Goal: Task Accomplishment & Management: Use online tool/utility

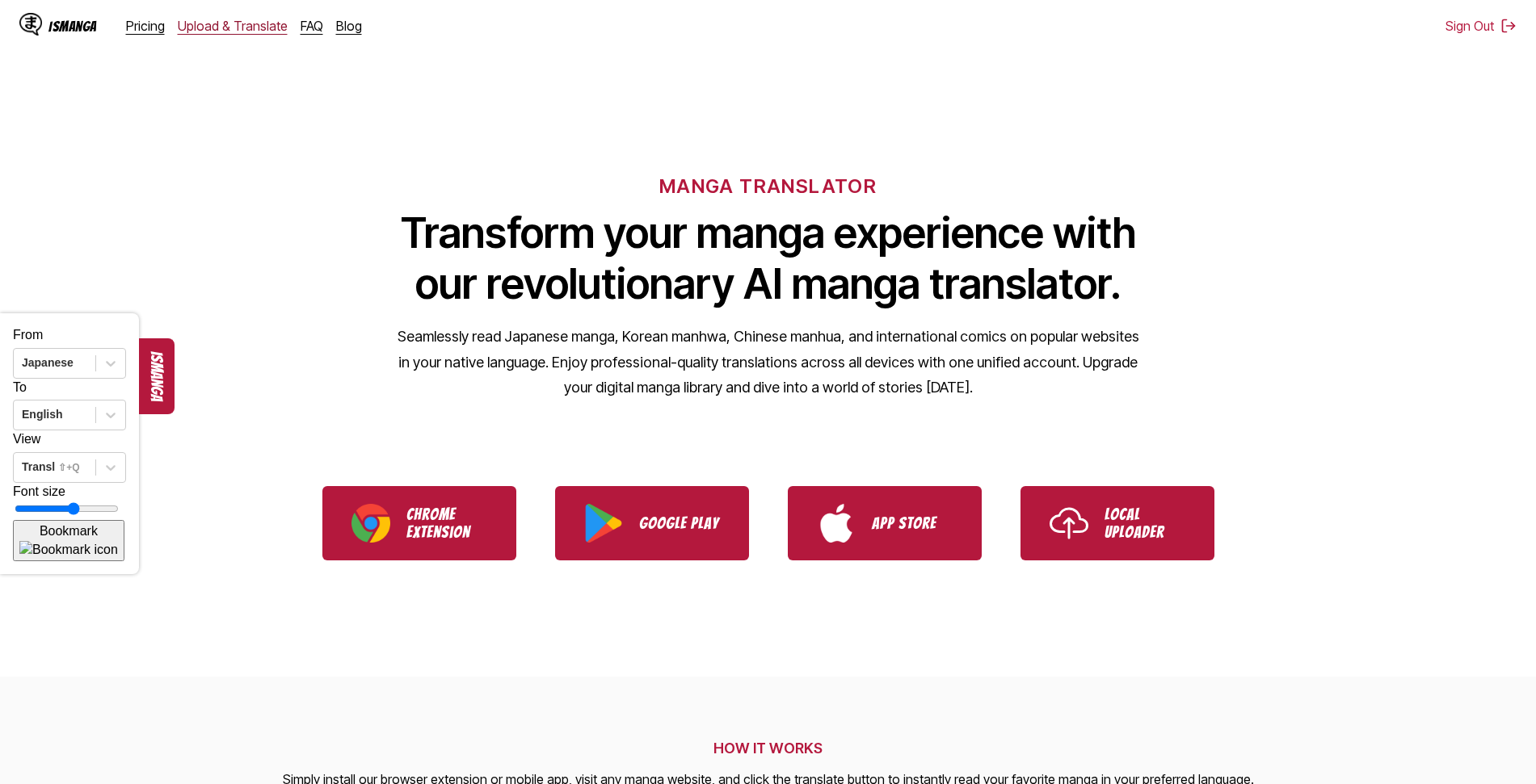
click at [236, 32] on link "Upload & Translate" at bounding box center [232, 26] width 110 height 16
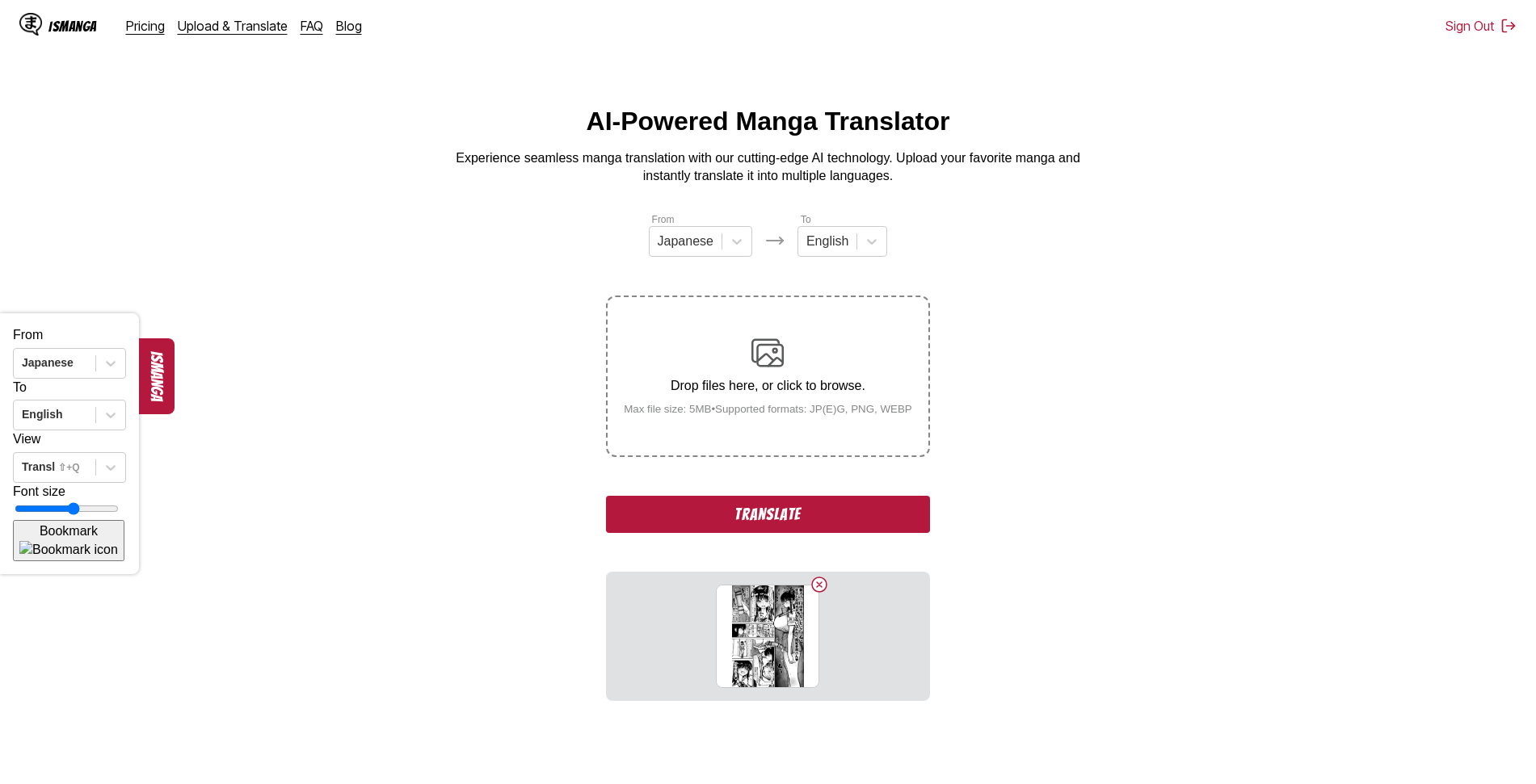
click at [808, 514] on button "Translate" at bounding box center [767, 514] width 323 height 37
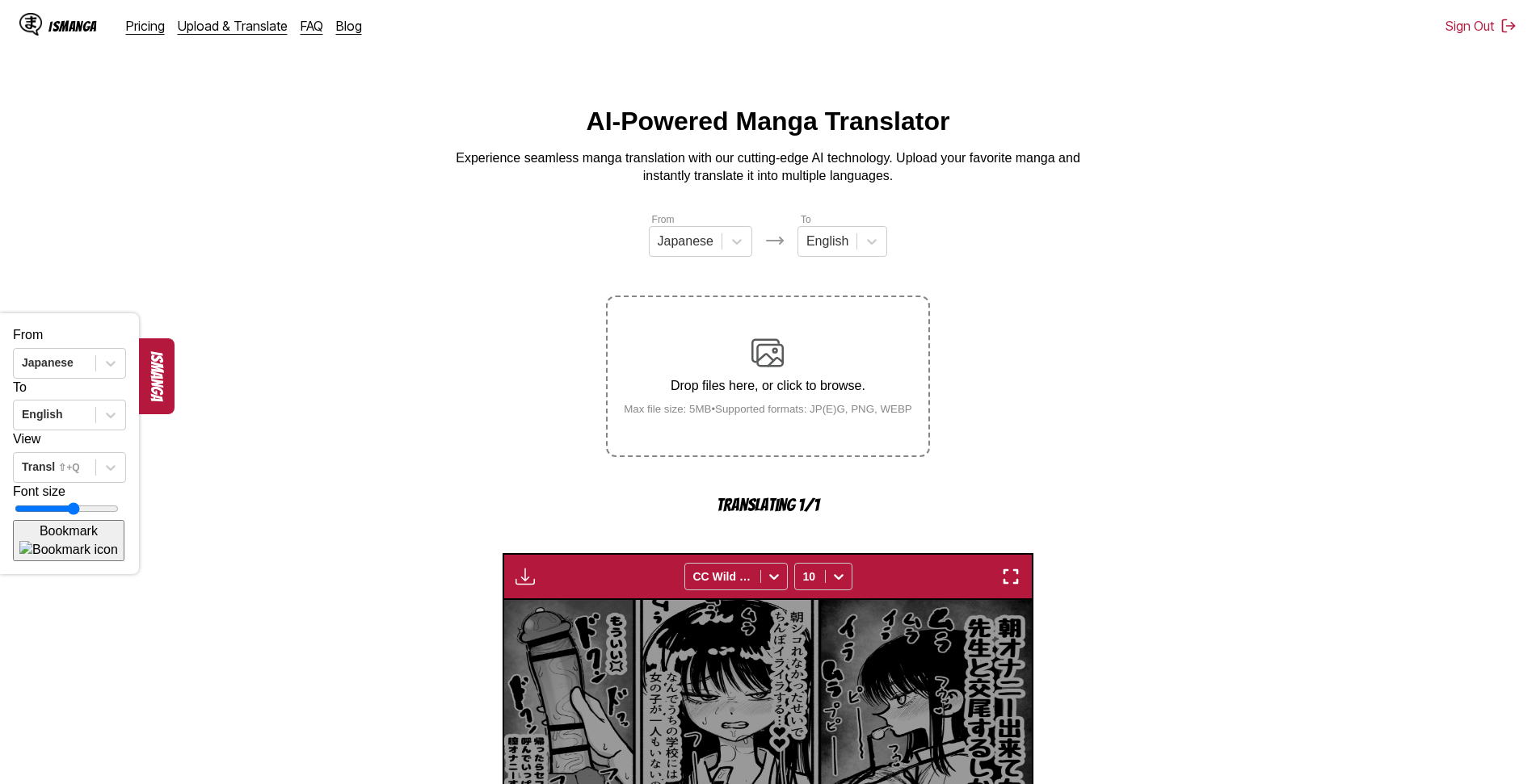
scroll to position [431, 0]
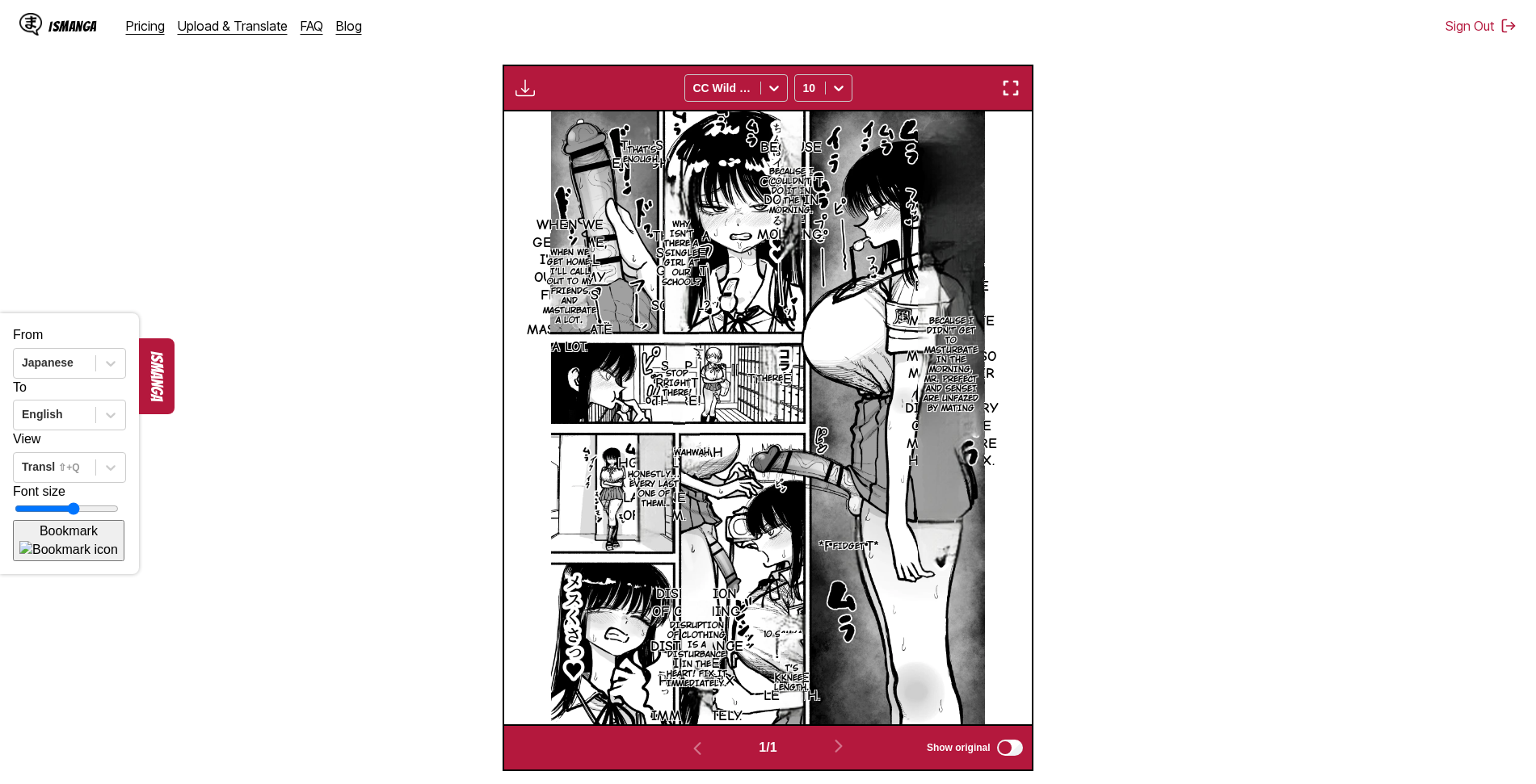
type input "**"
click at [91, 515] on input "range" at bounding box center [67, 508] width 104 height 13
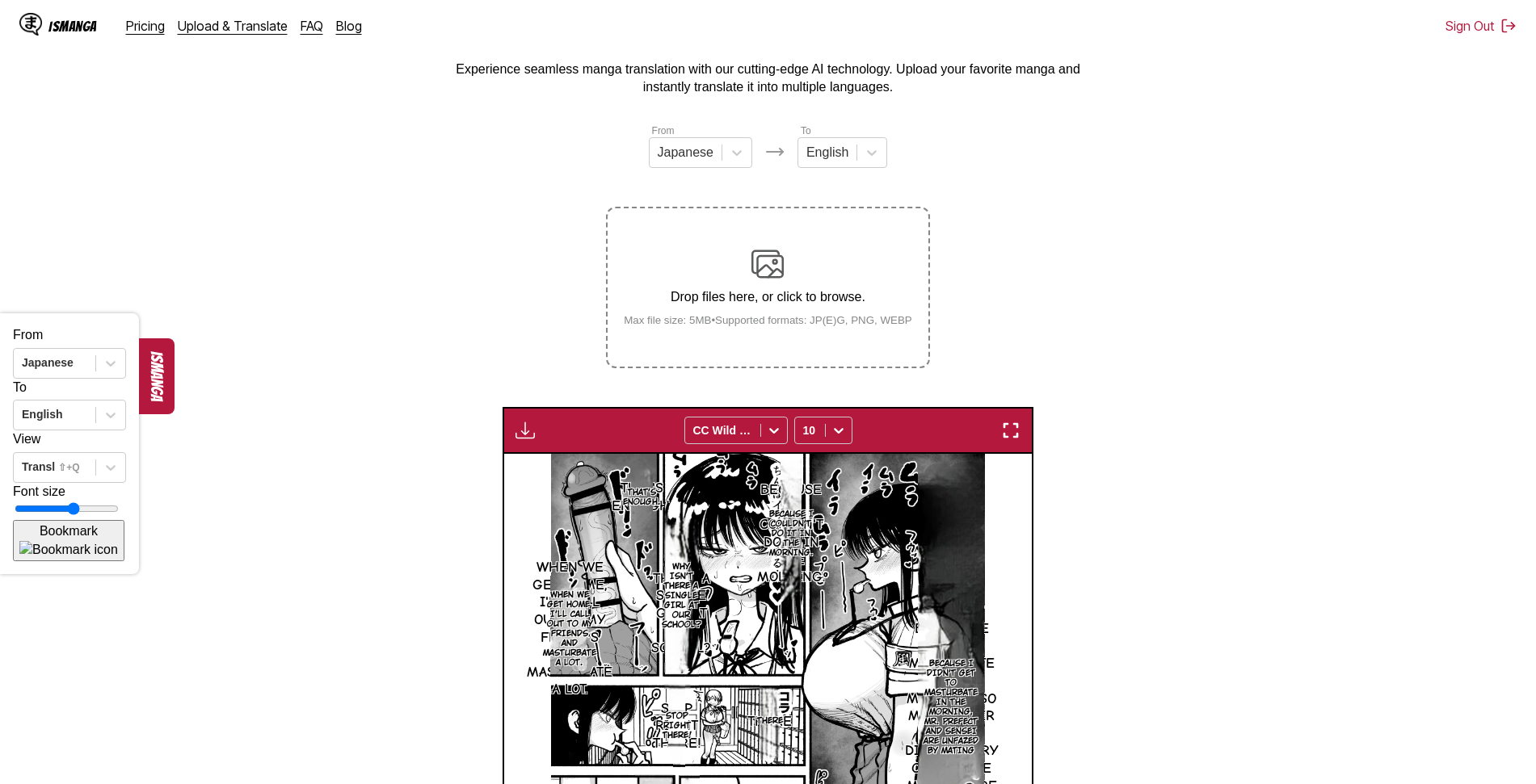
scroll to position [86, 0]
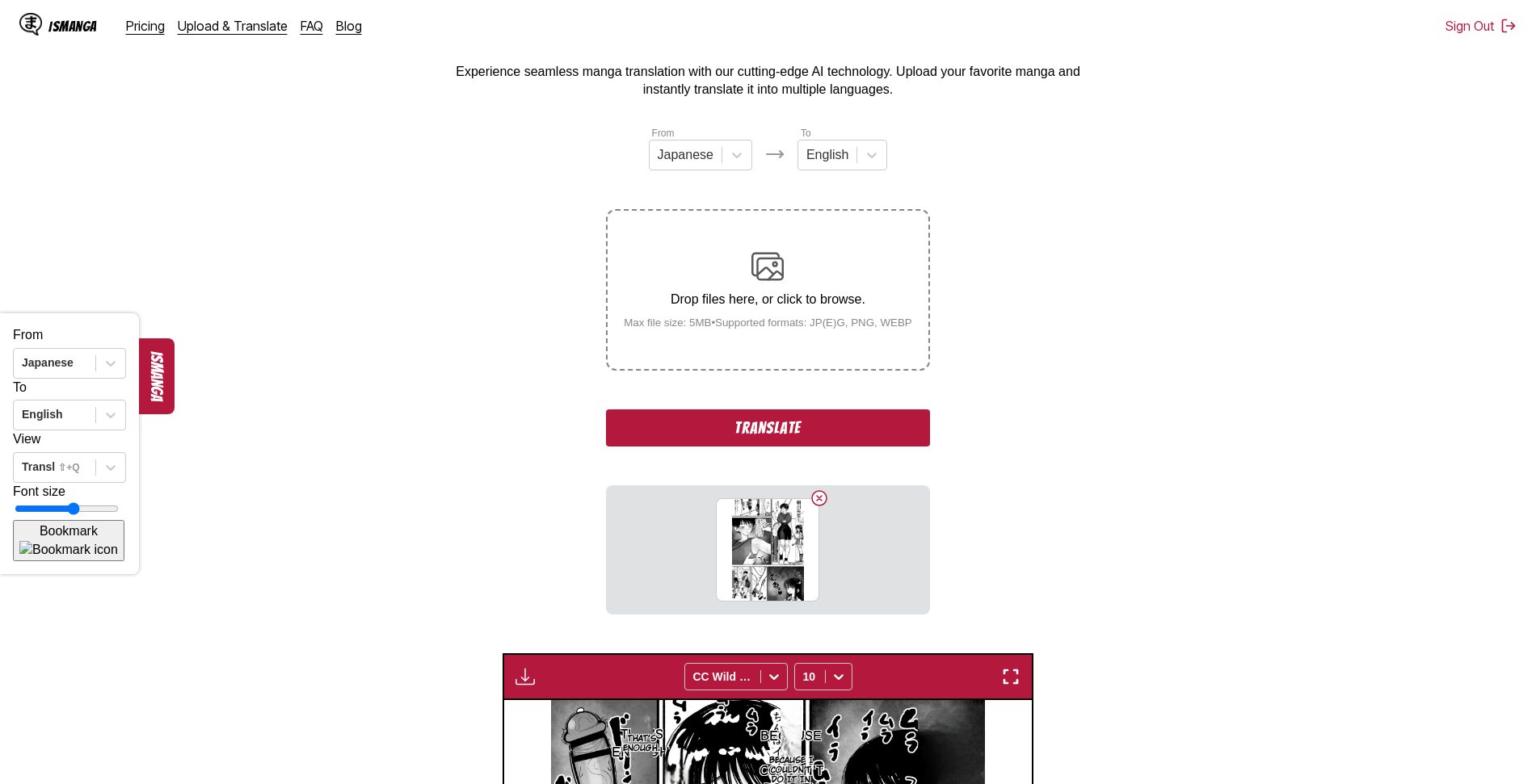
click at [768, 431] on button "Translate" at bounding box center [767, 427] width 323 height 37
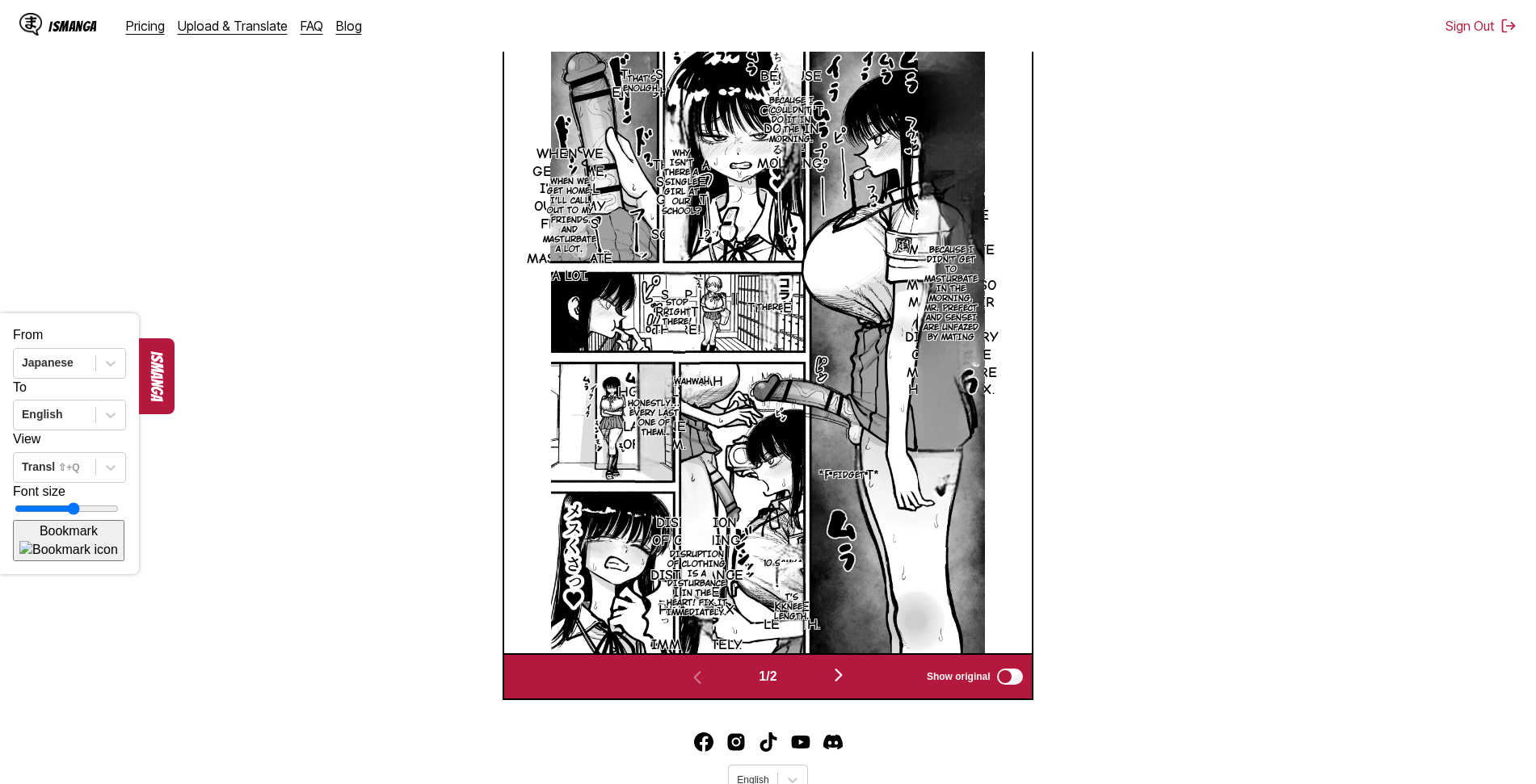
scroll to position [628, 0]
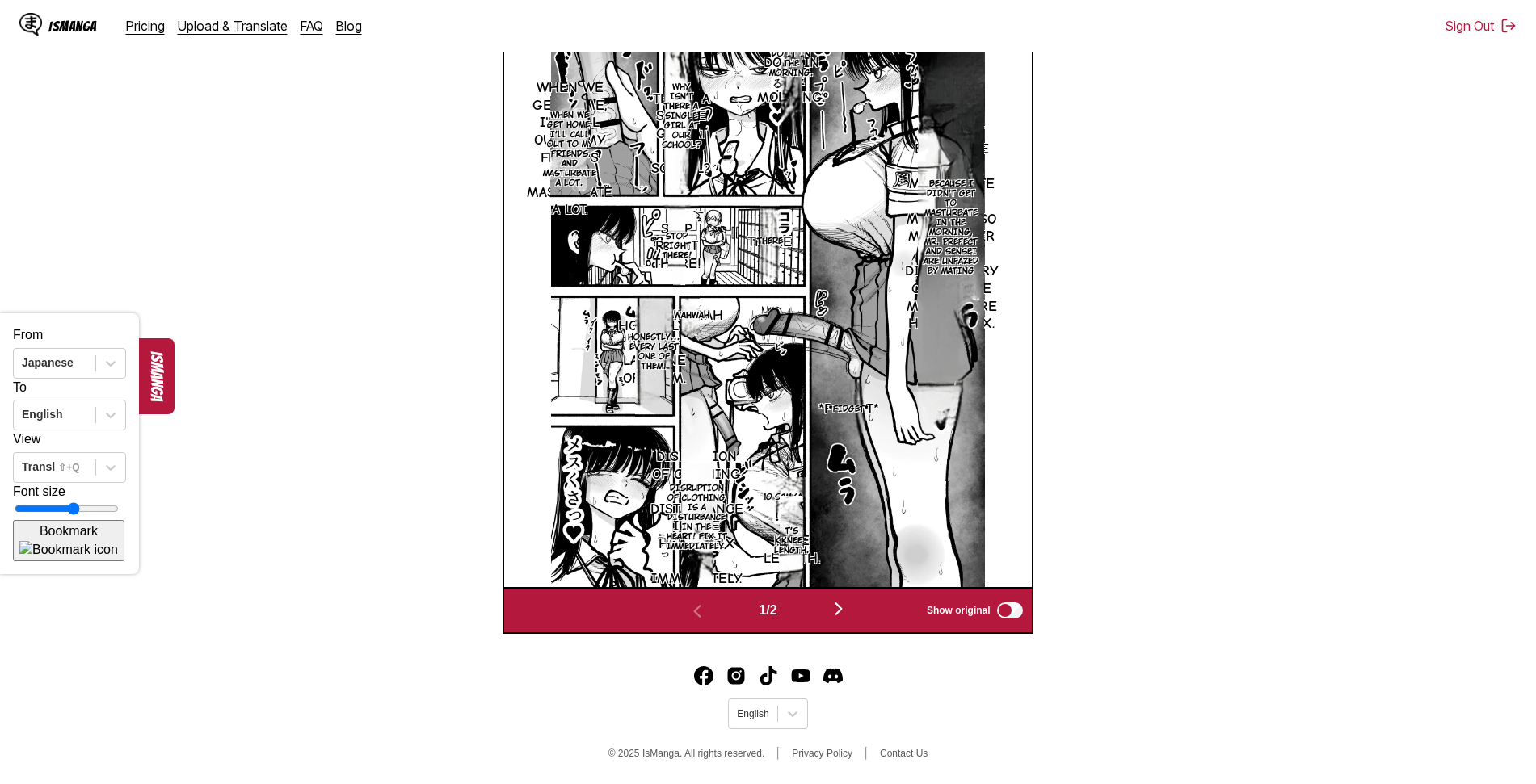
click at [843, 605] on img "button" at bounding box center [839, 609] width 20 height 20
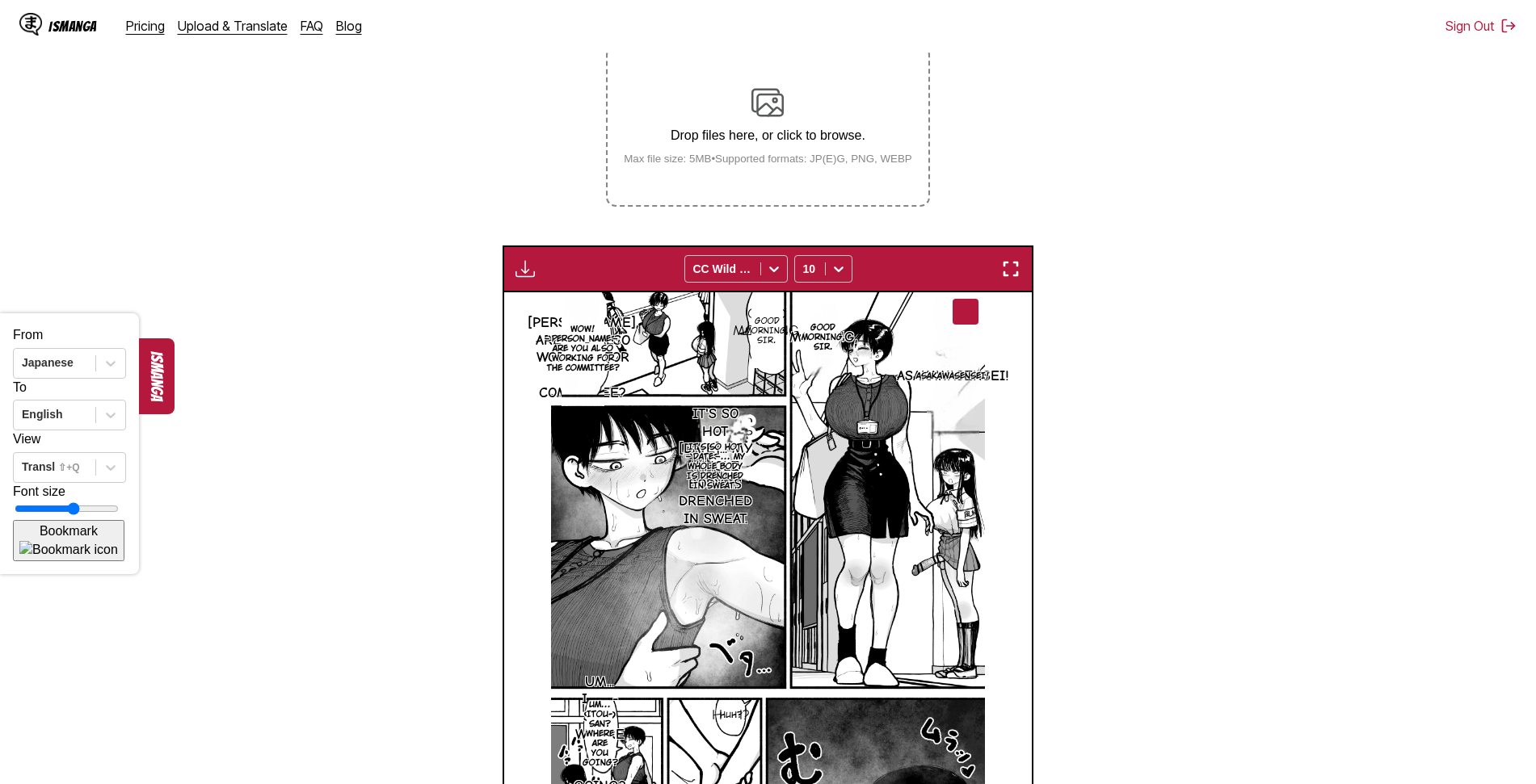
scroll to position [248, 0]
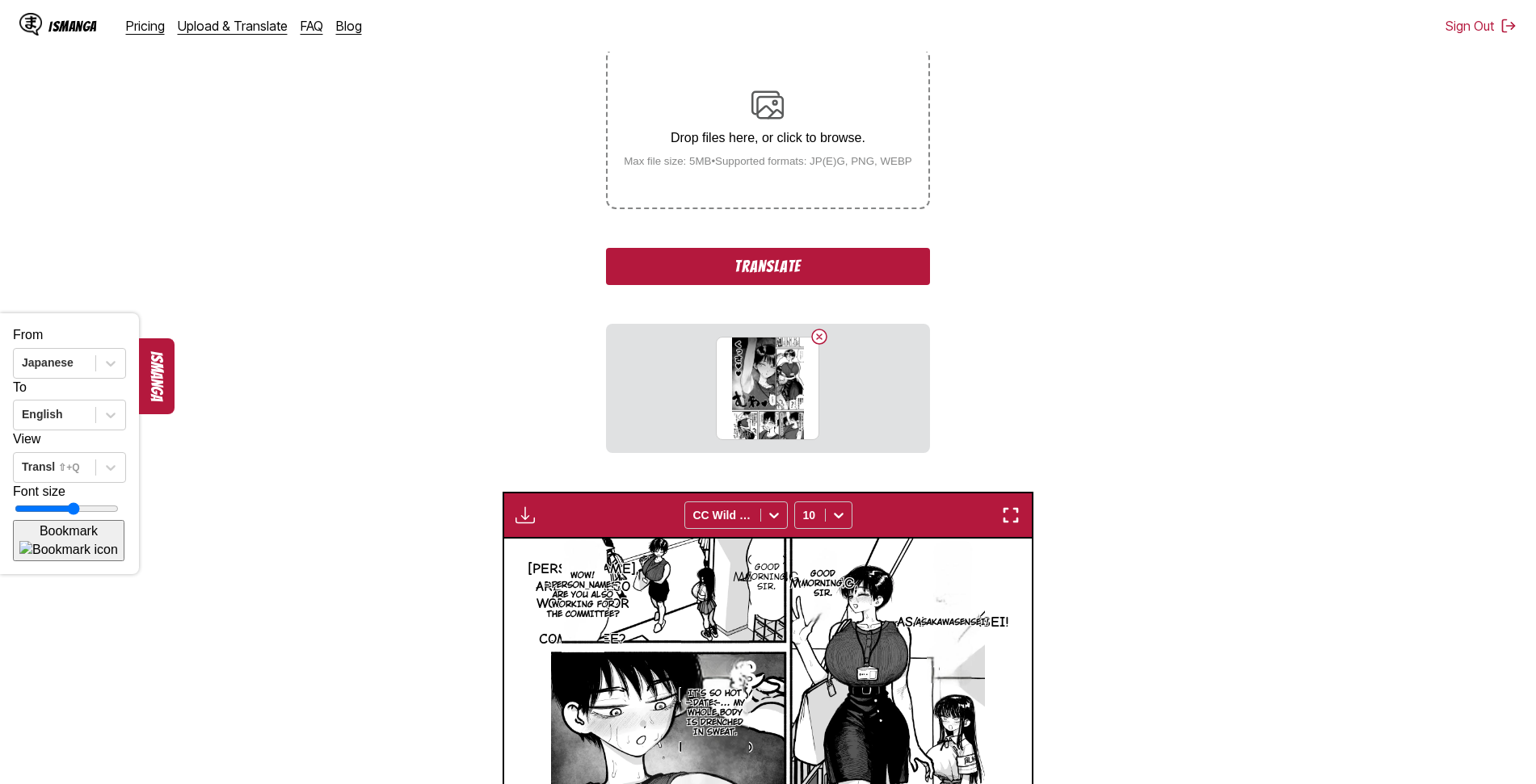
click at [759, 265] on button "Translate" at bounding box center [767, 266] width 323 height 37
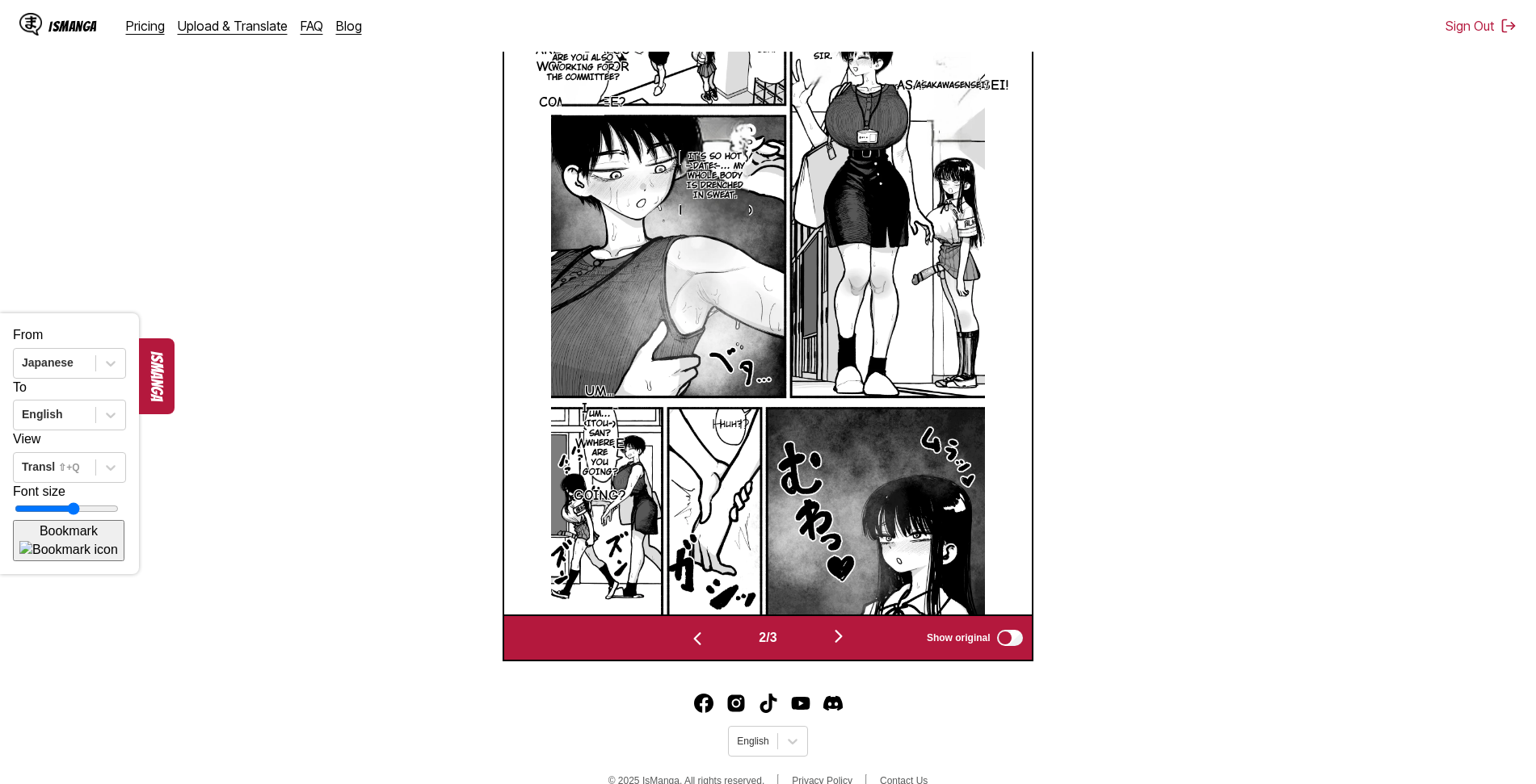
scroll to position [628, 0]
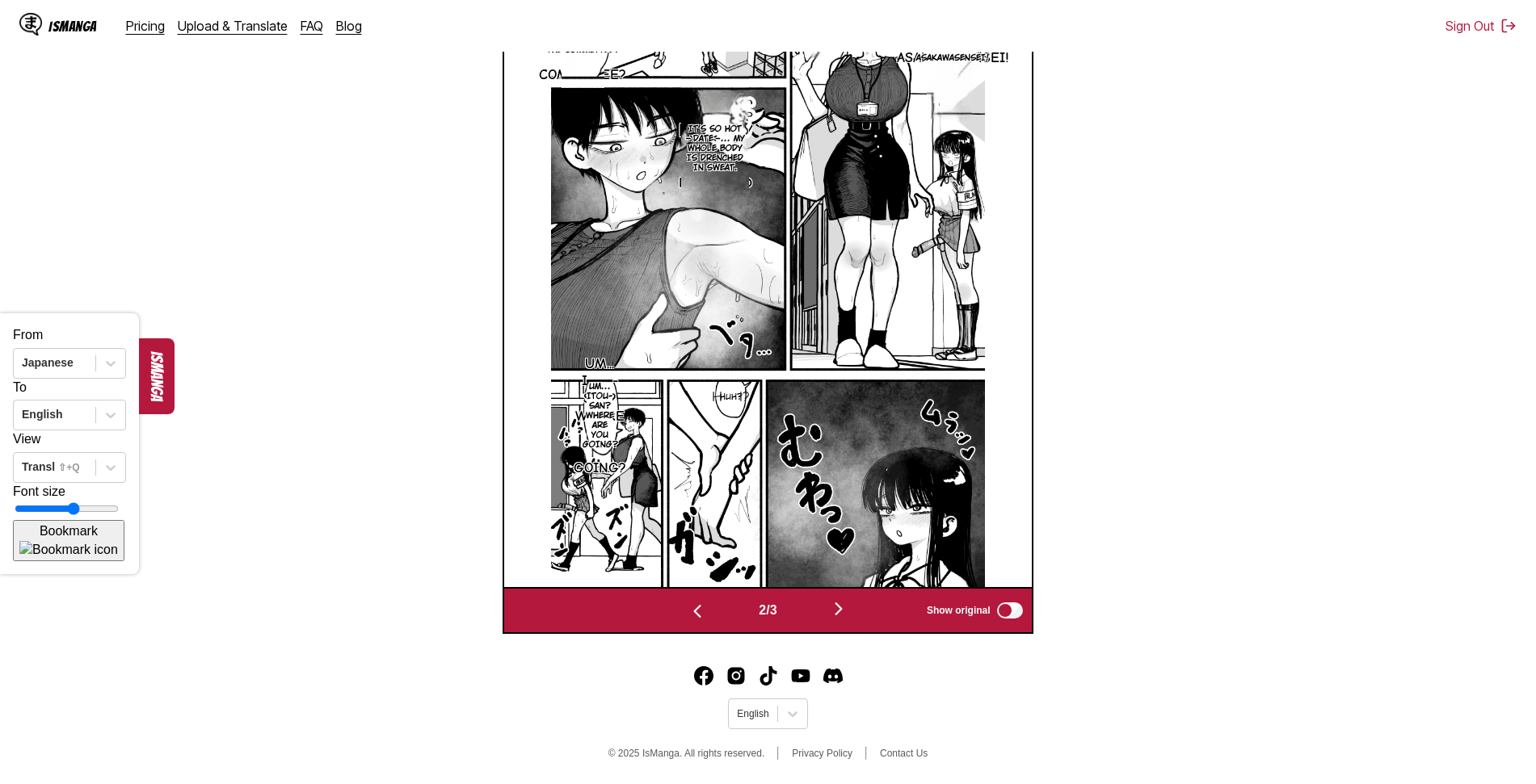
click at [844, 605] on img "button" at bounding box center [839, 609] width 20 height 20
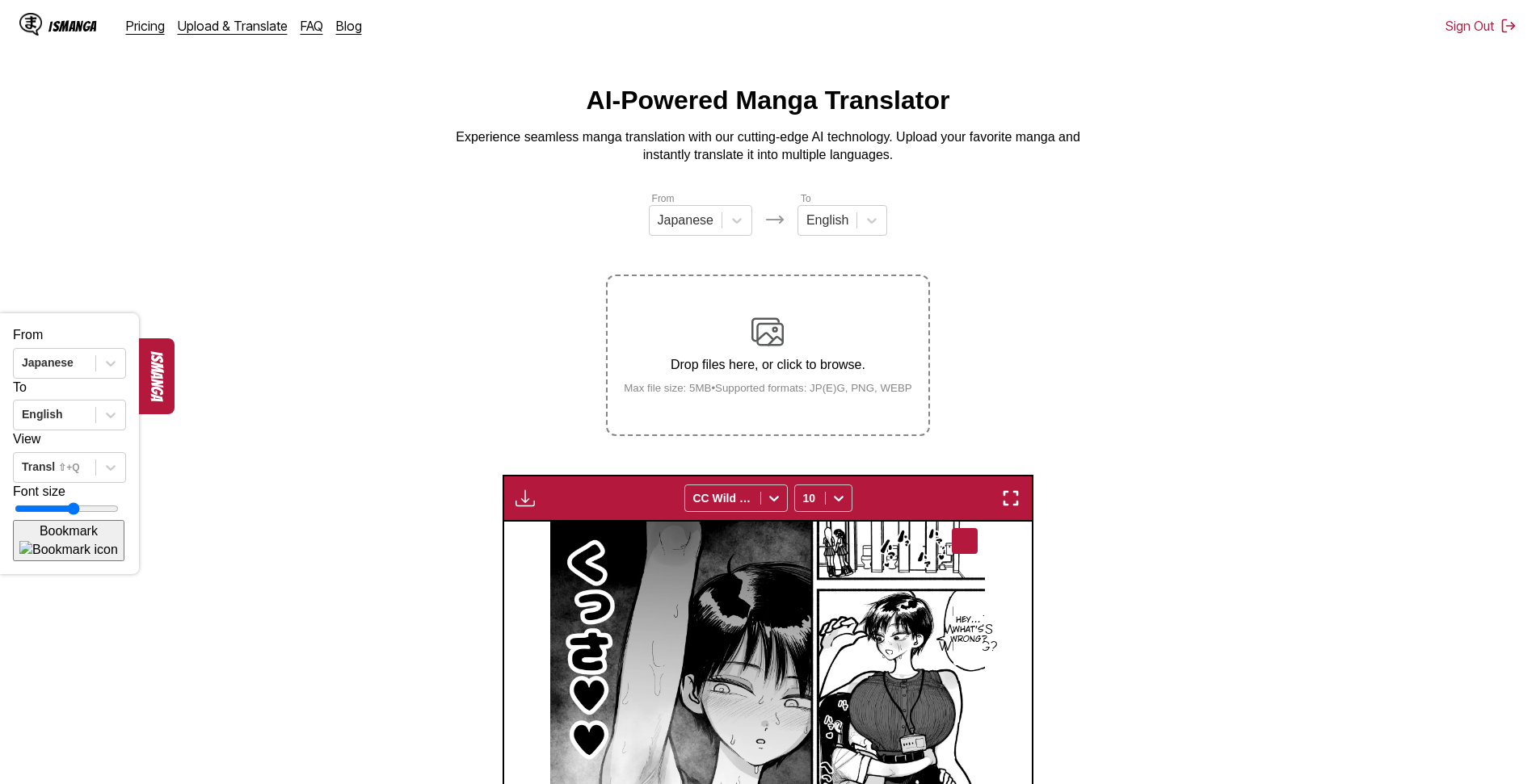
scroll to position [0, 0]
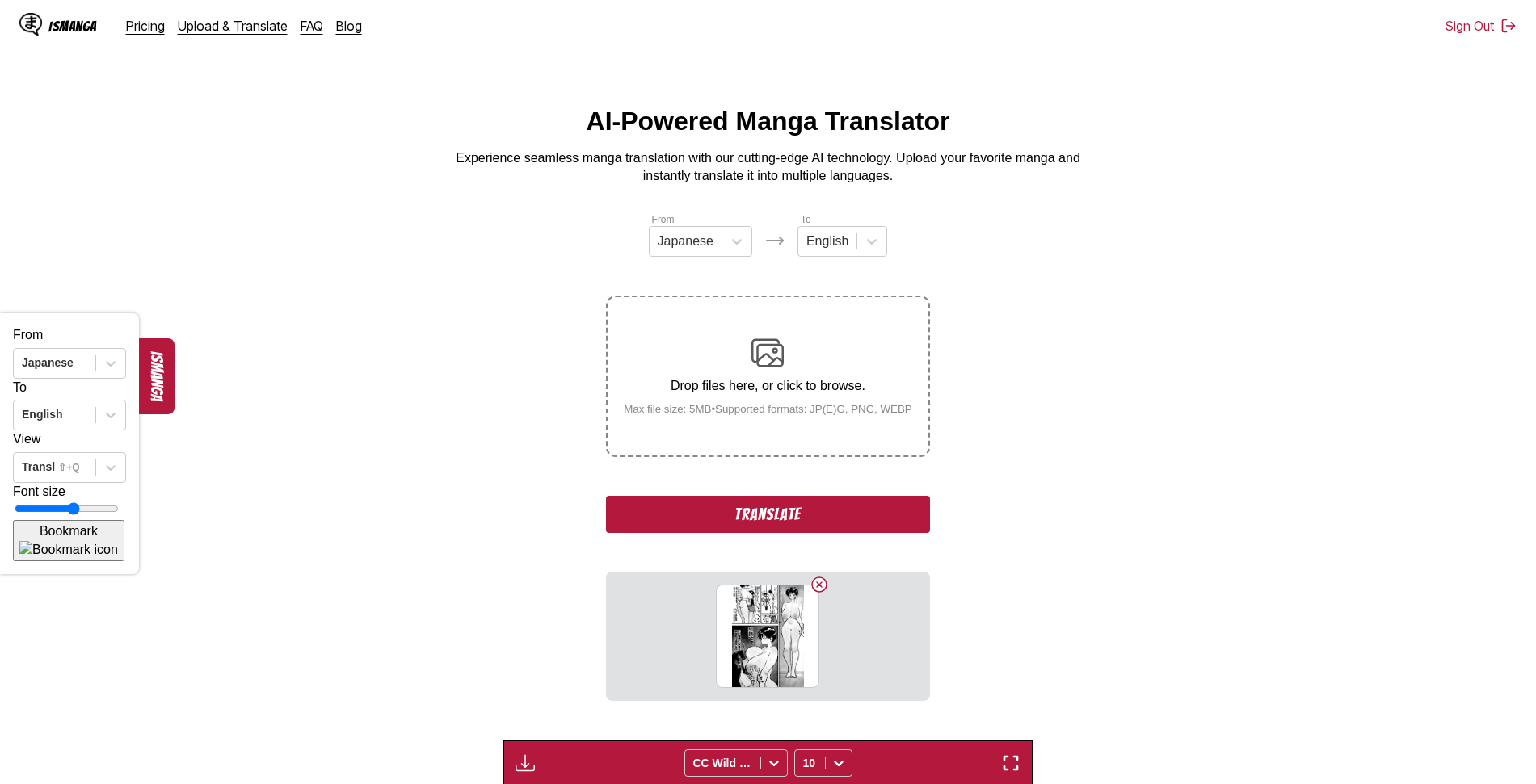
drag, startPoint x: 764, startPoint y: 512, endPoint x: 798, endPoint y: 468, distance: 55.6
click at [763, 512] on button "Translate" at bounding box center [767, 514] width 323 height 37
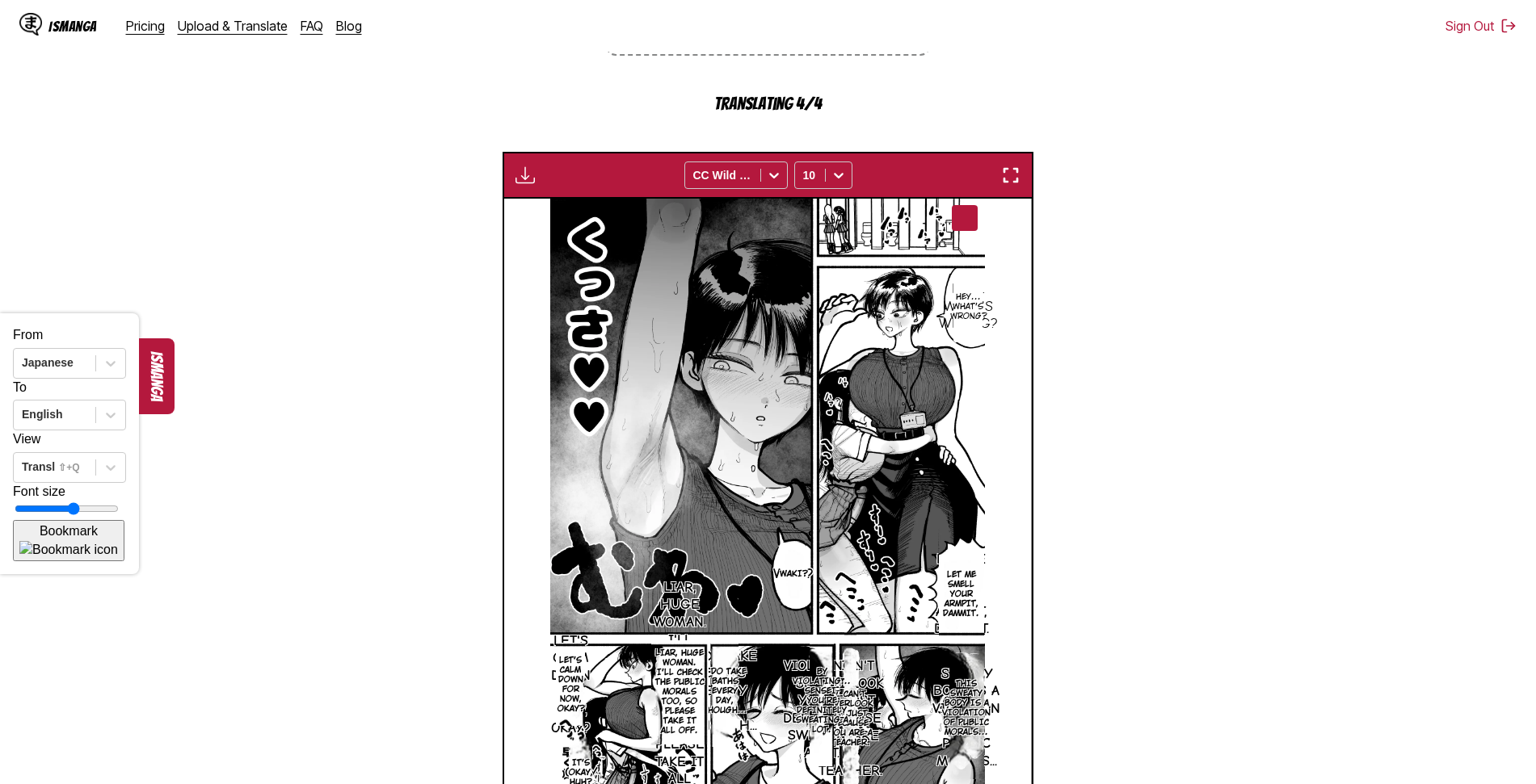
scroll to position [628, 0]
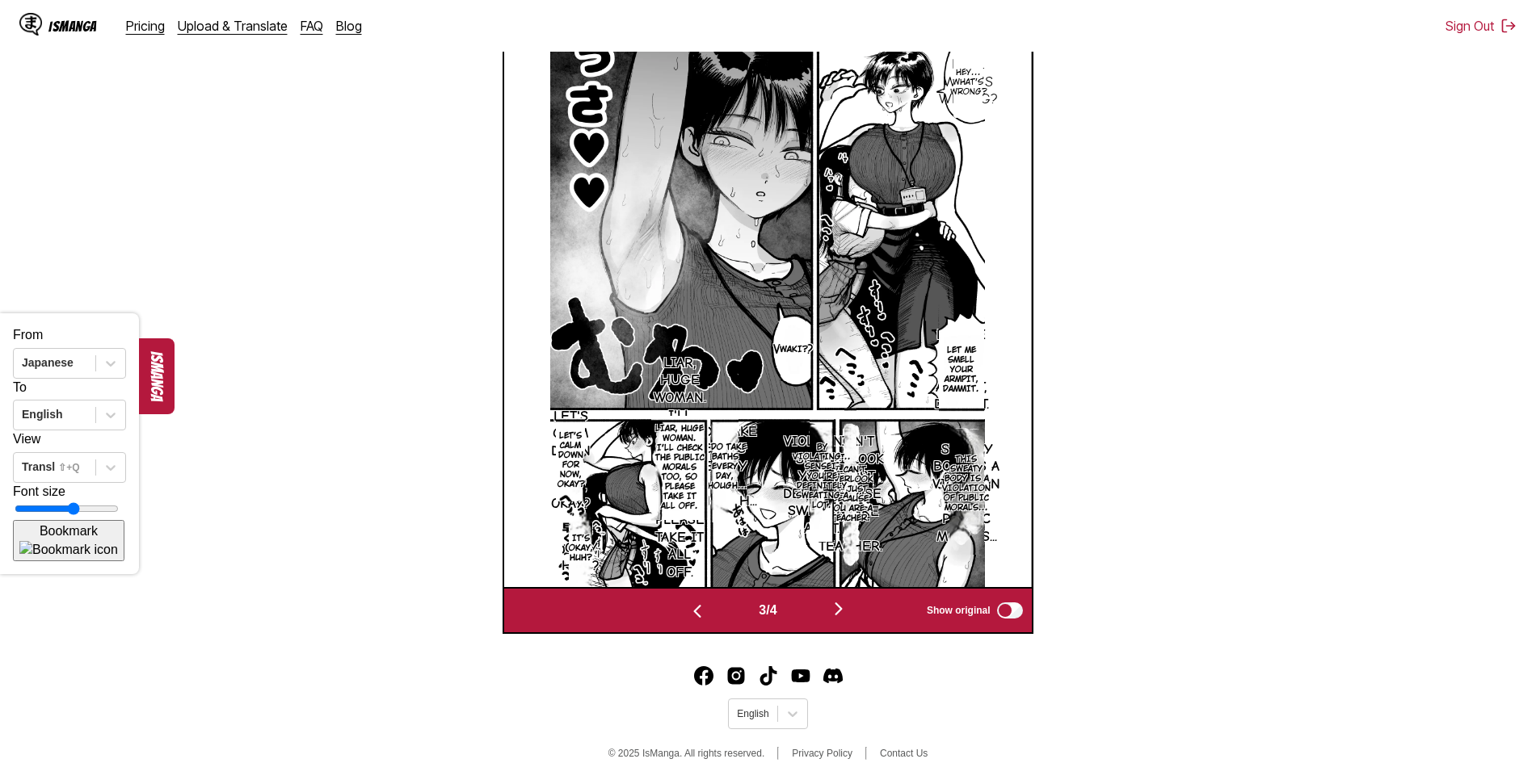
click at [838, 608] on img "button" at bounding box center [839, 609] width 20 height 20
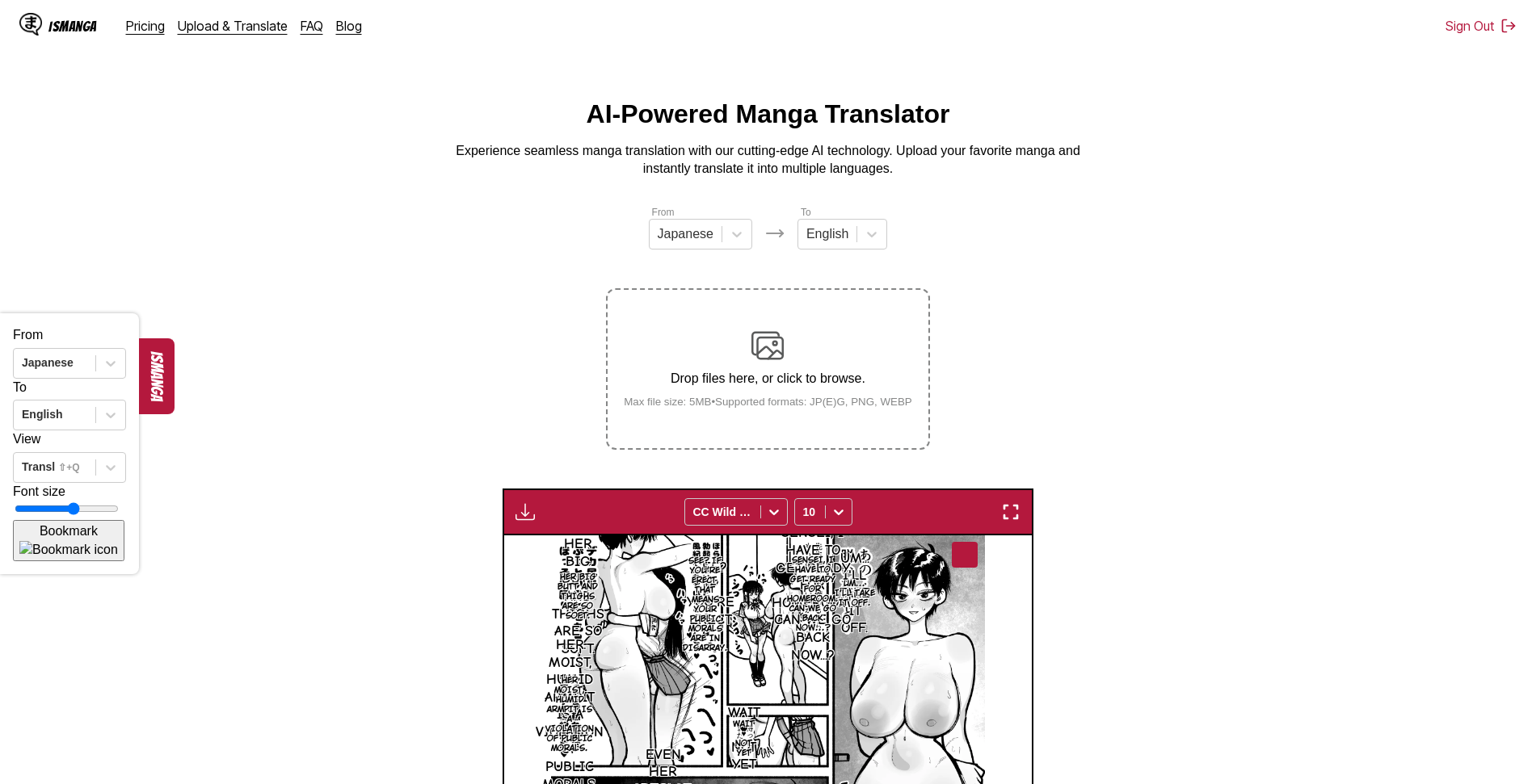
scroll to position [6, 0]
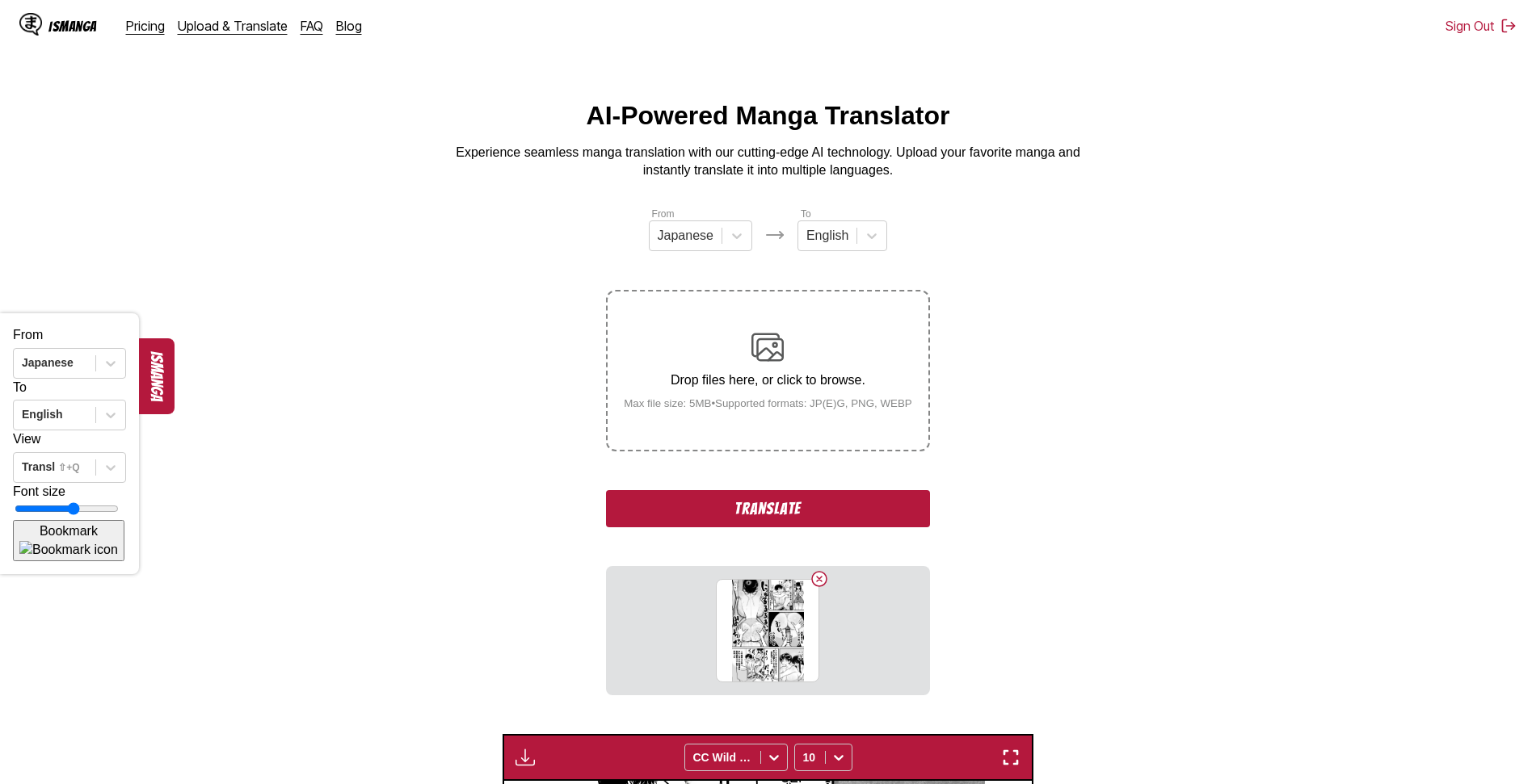
click at [752, 509] on button "Translate" at bounding box center [767, 508] width 323 height 37
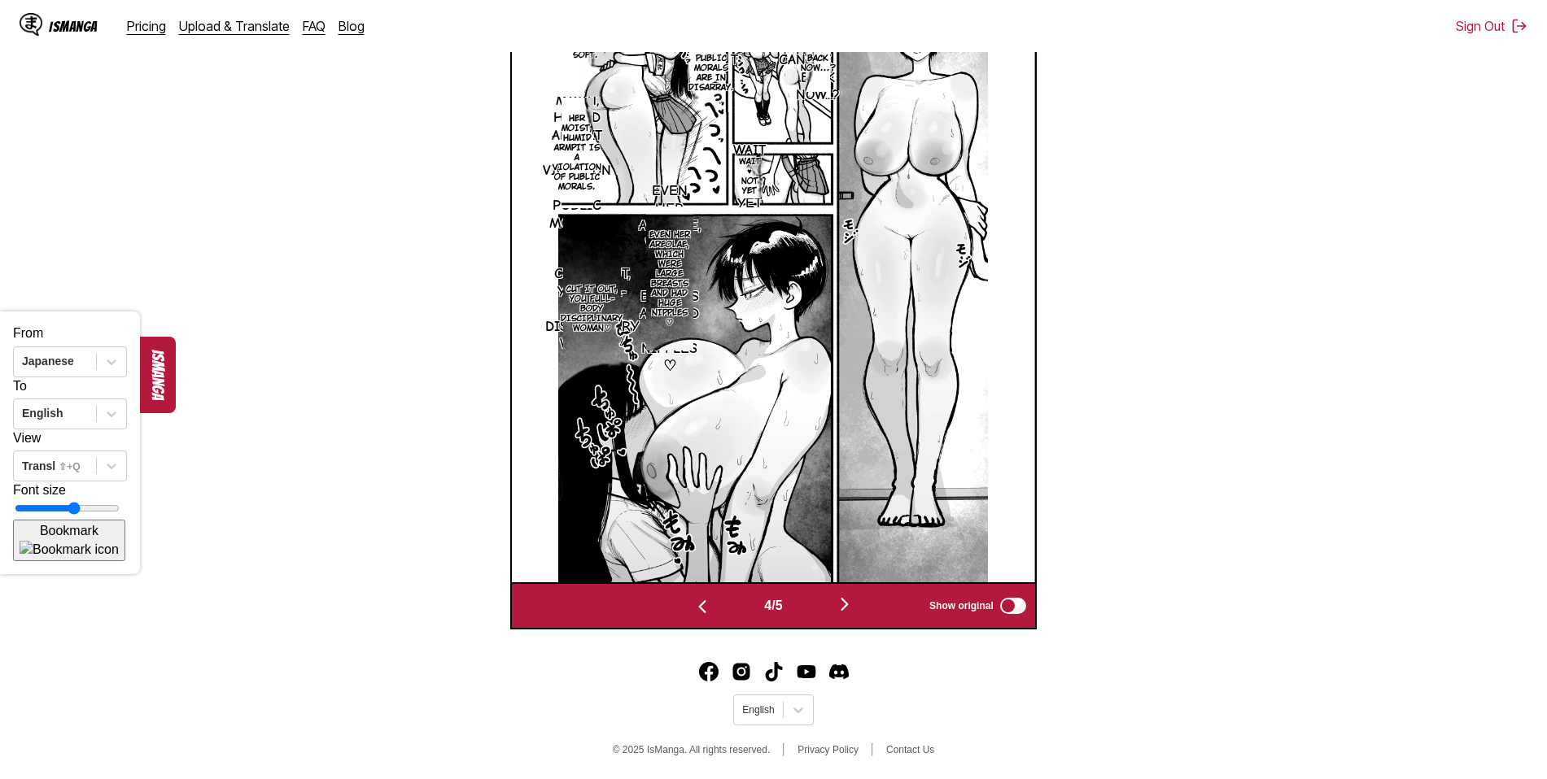
scroll to position [633, 0]
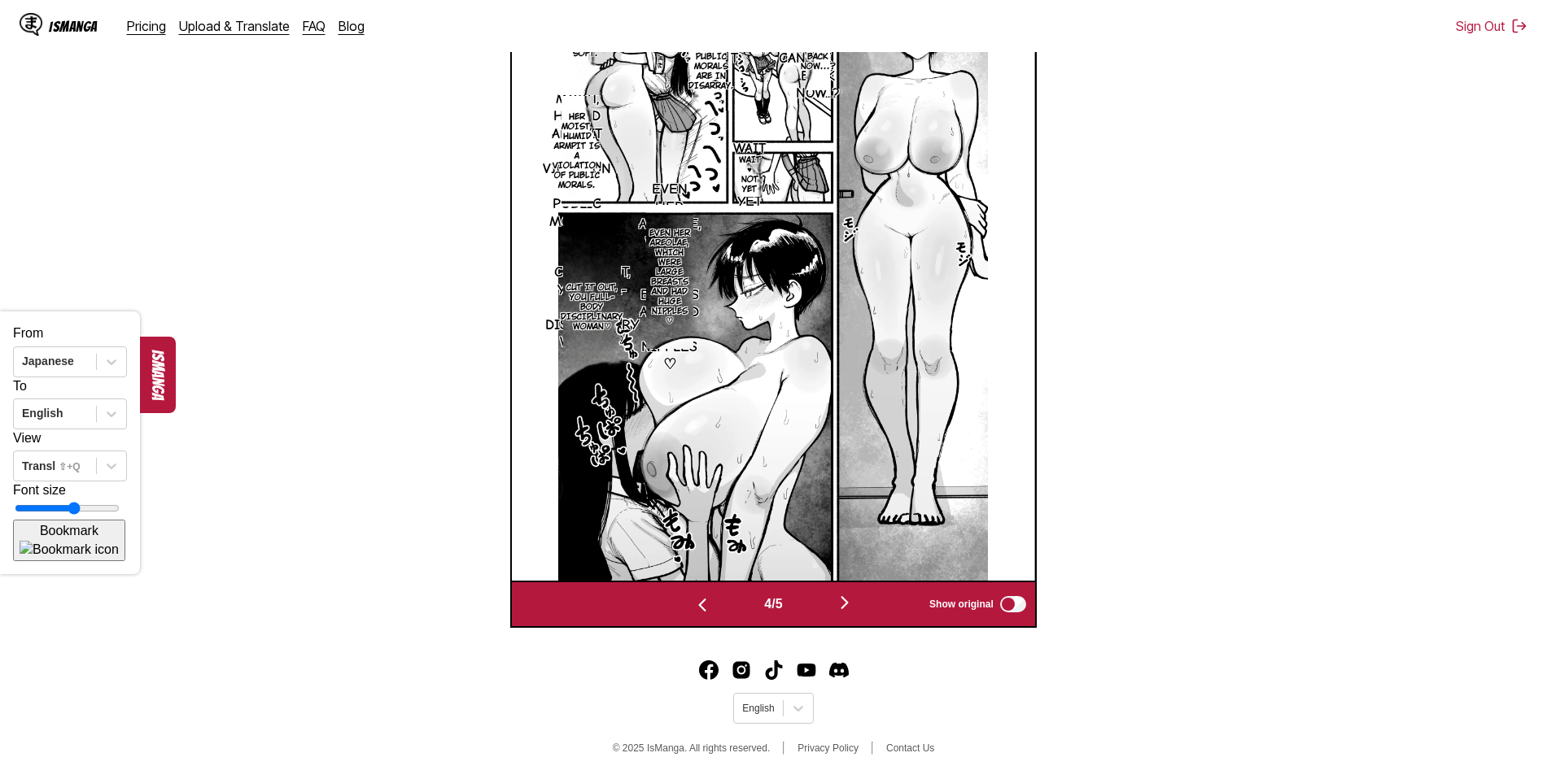
click at [849, 603] on img "button" at bounding box center [845, 603] width 20 height 20
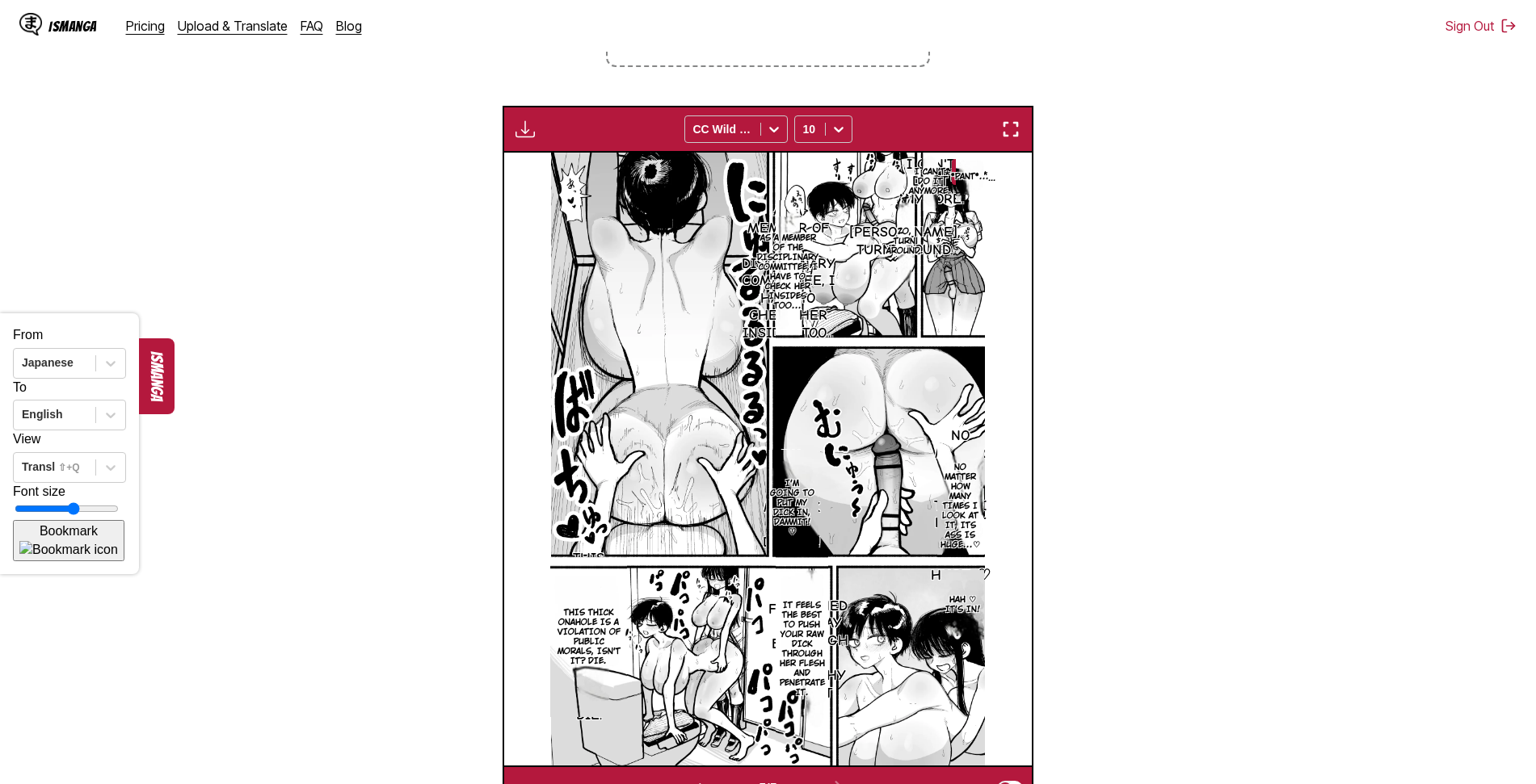
scroll to position [61, 0]
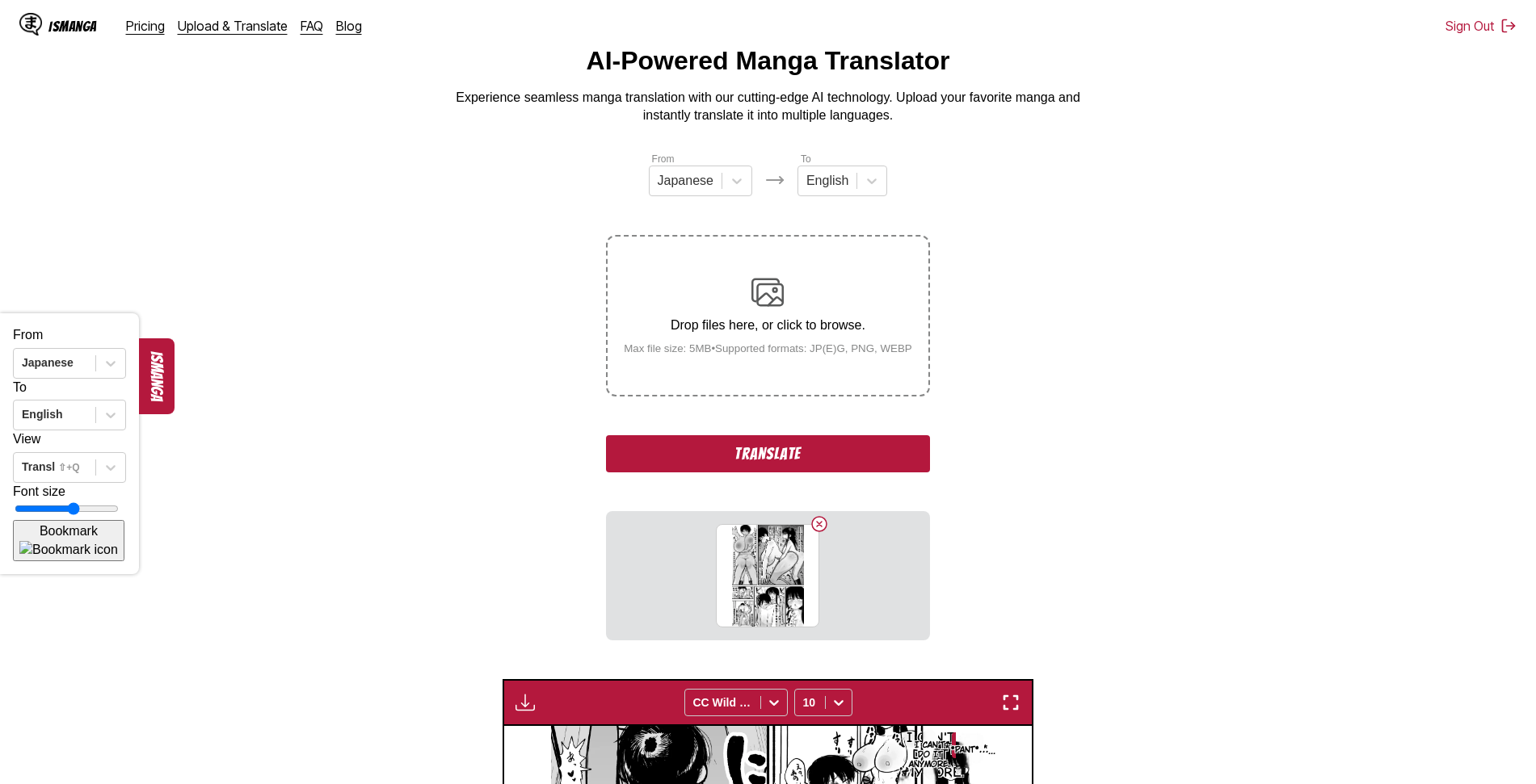
click at [772, 457] on button "Translate" at bounding box center [767, 454] width 323 height 37
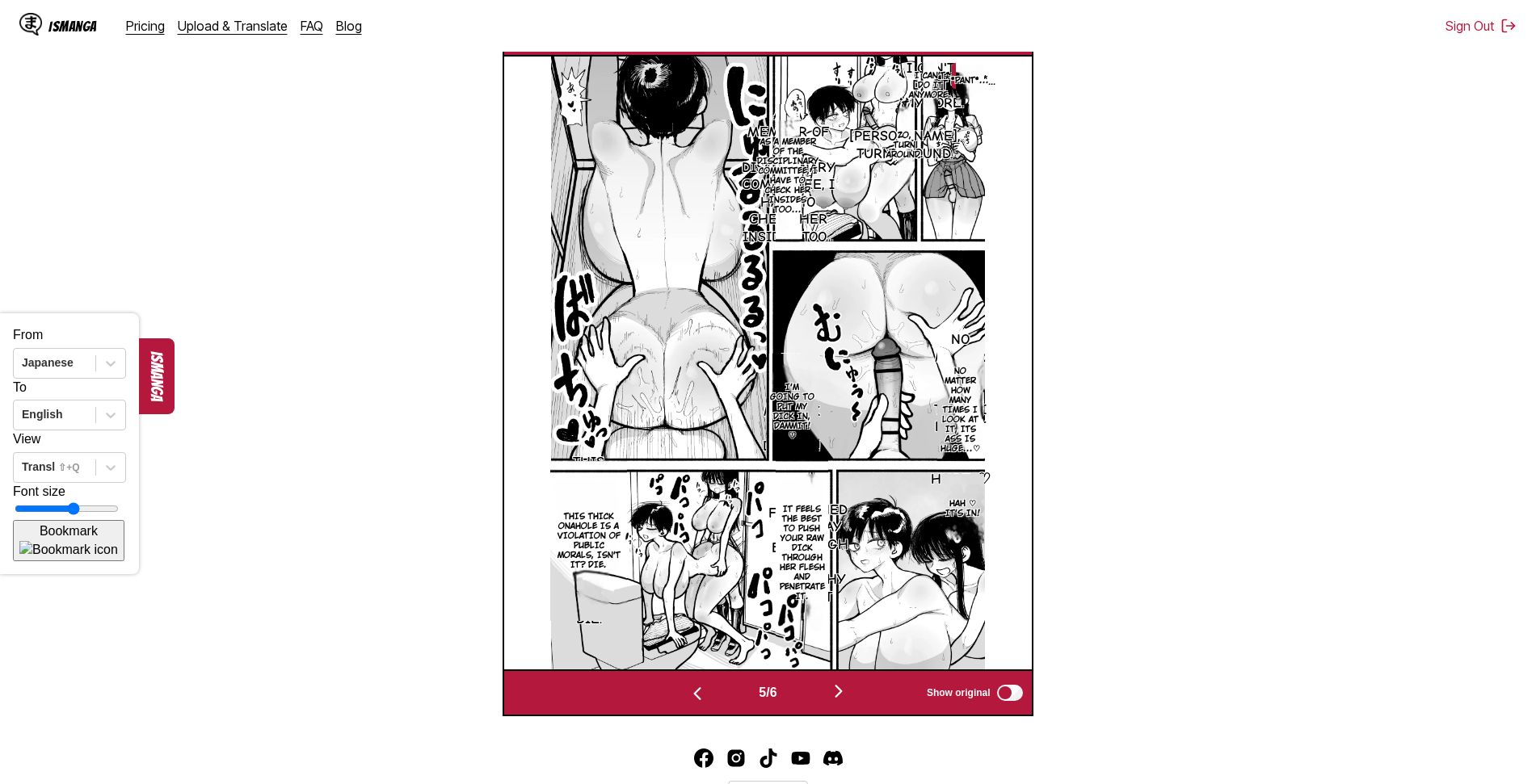
scroll to position [628, 0]
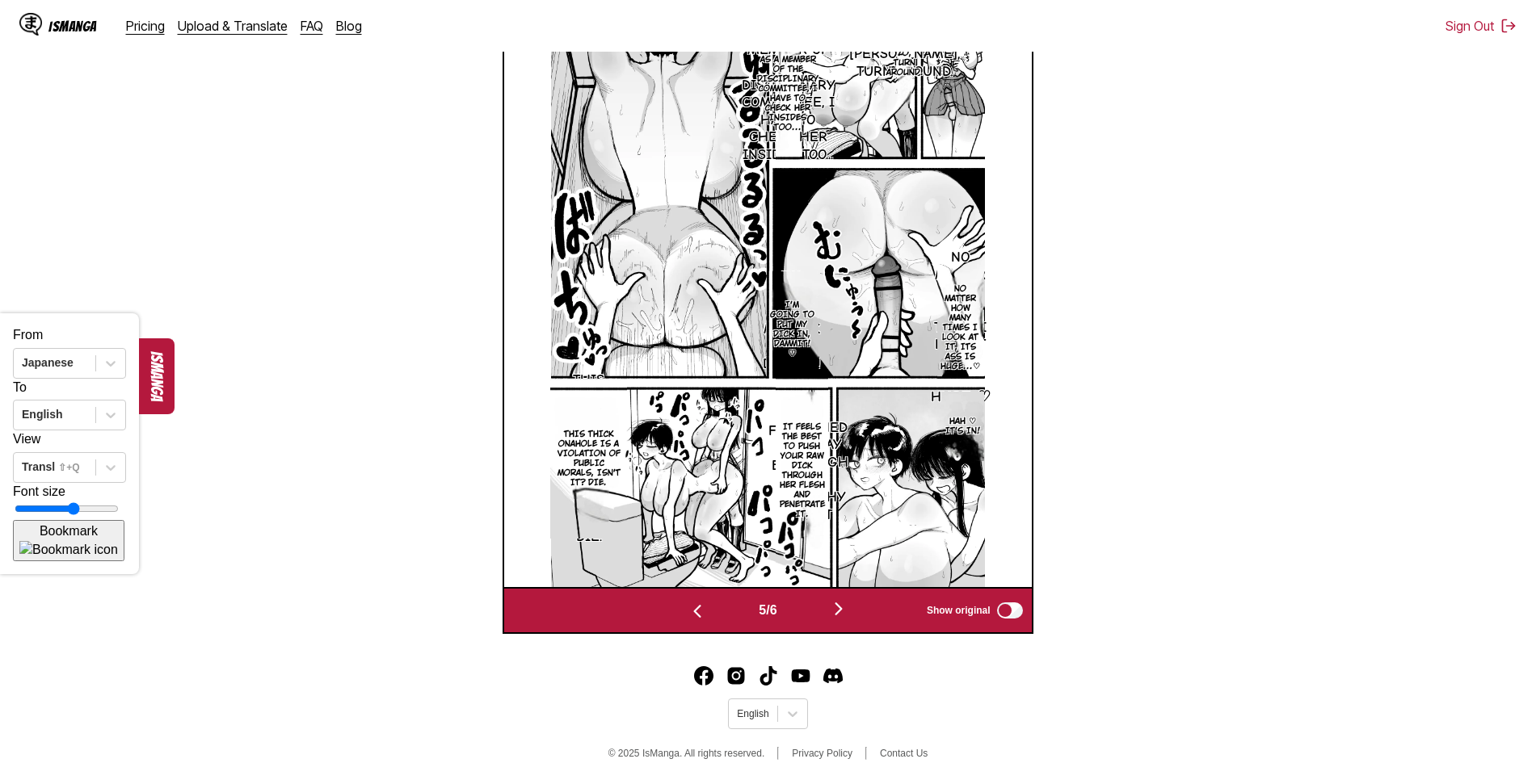
click at [838, 606] on img "button" at bounding box center [839, 609] width 20 height 20
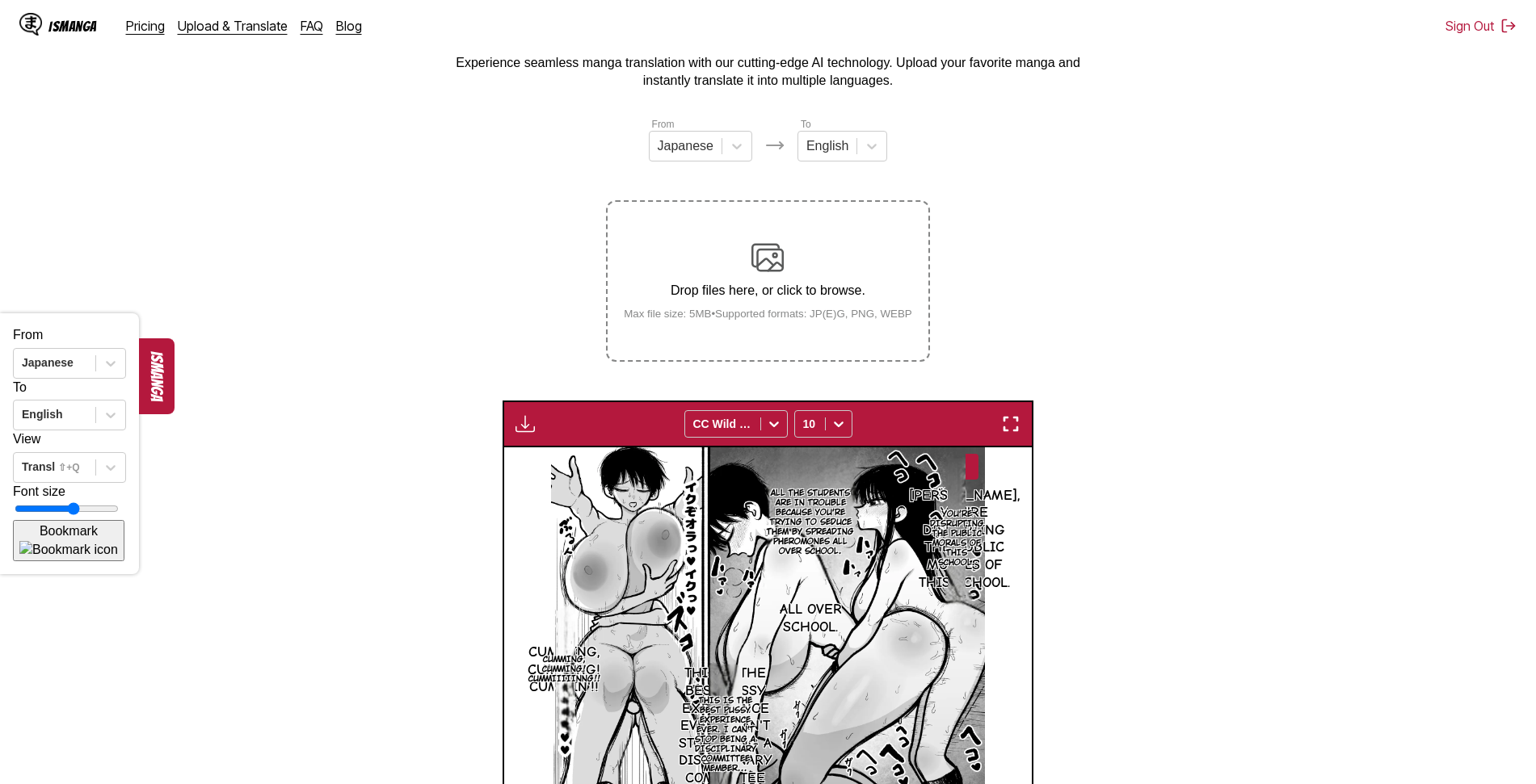
scroll to position [86, 0]
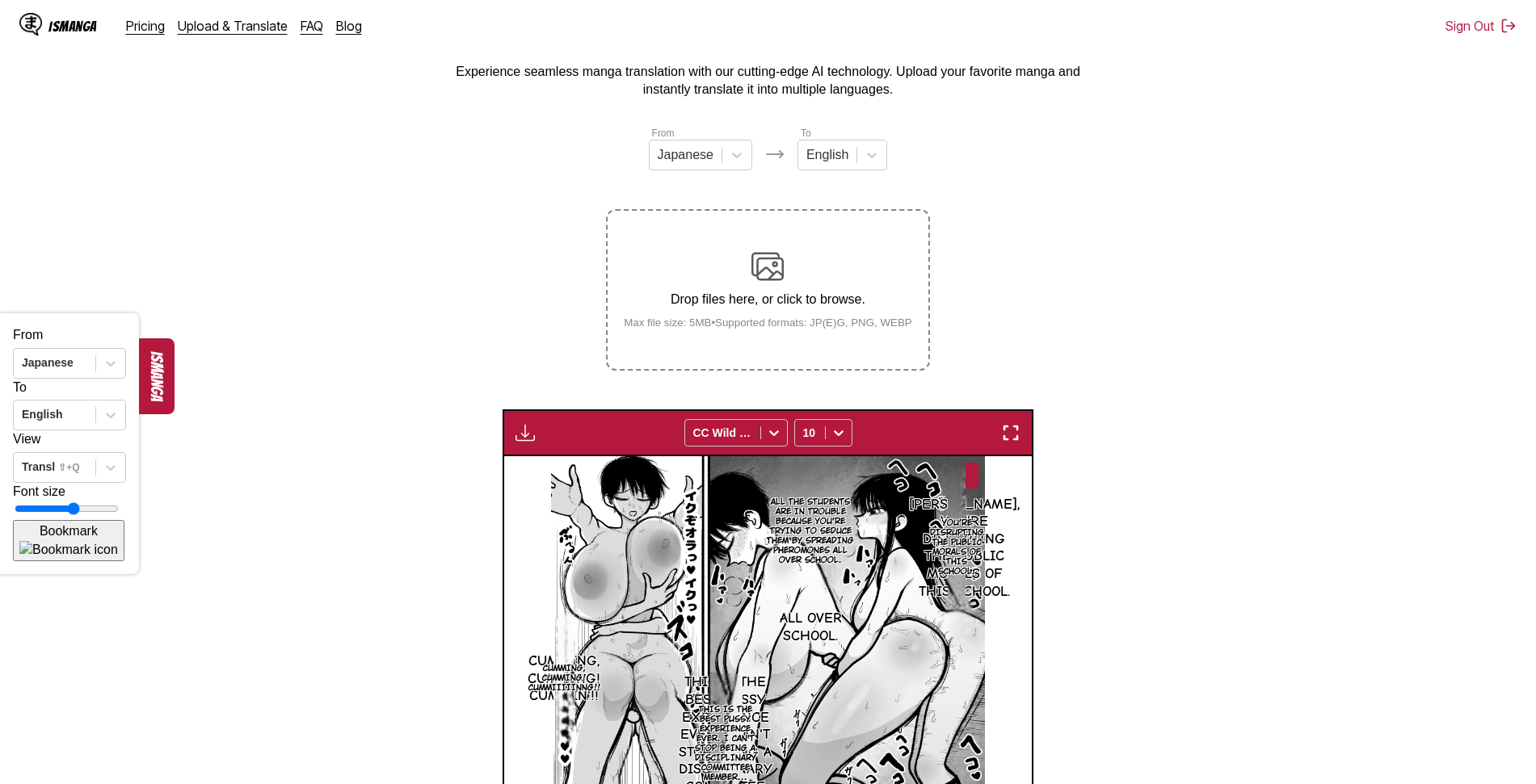
click at [528, 440] on img "button" at bounding box center [525, 433] width 20 height 20
click at [552, 483] on button "Download All" at bounding box center [569, 486] width 103 height 39
